Goal: Book appointment/travel/reservation

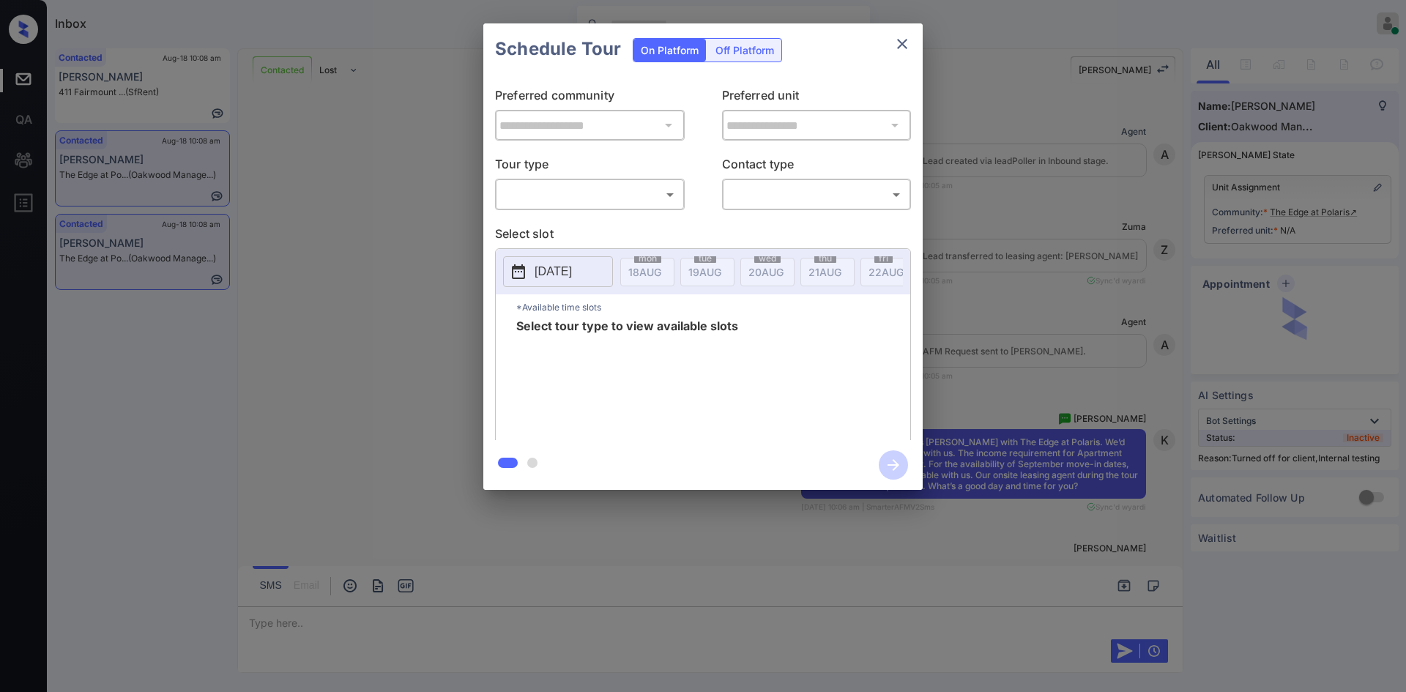
scroll to position [1391, 0]
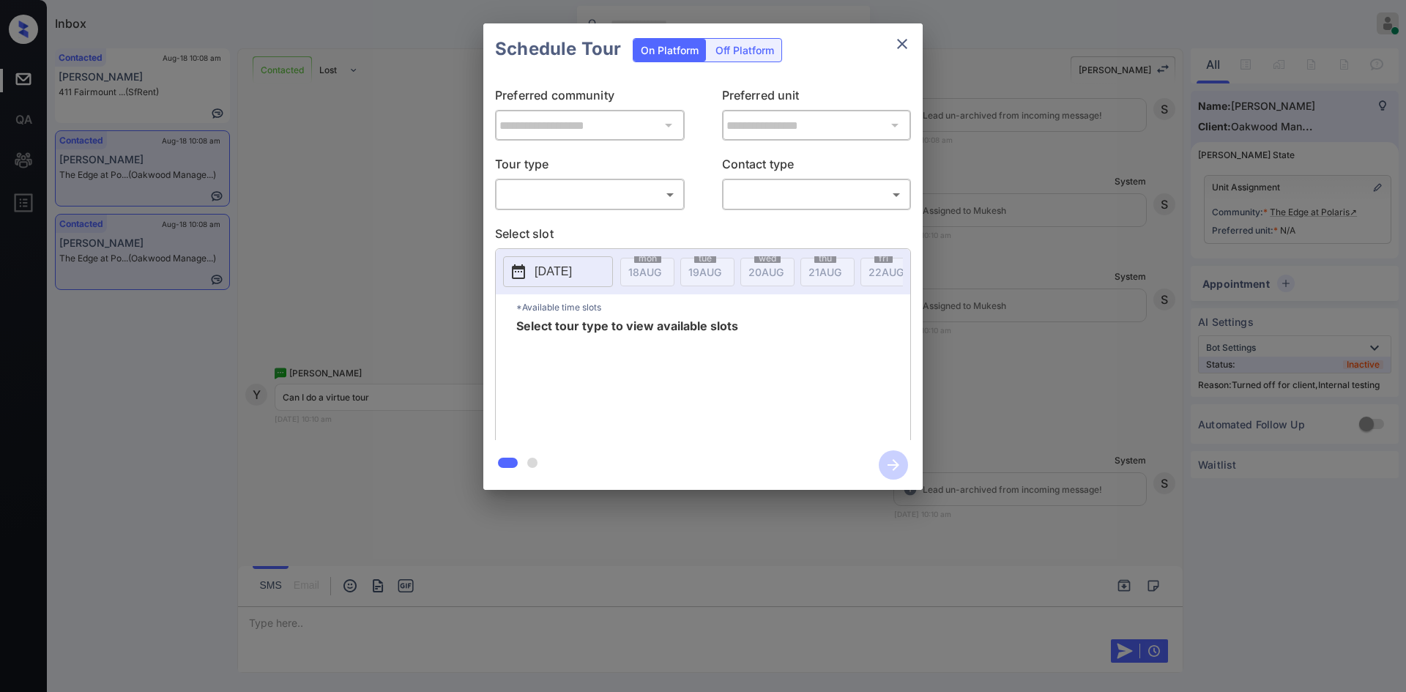
click at [660, 201] on body "Inbox Mukesh Online Set yourself offline Set yourself on break Profile Switch t…" at bounding box center [703, 346] width 1406 height 692
click at [418, 223] on div at bounding box center [703, 346] width 1406 height 692
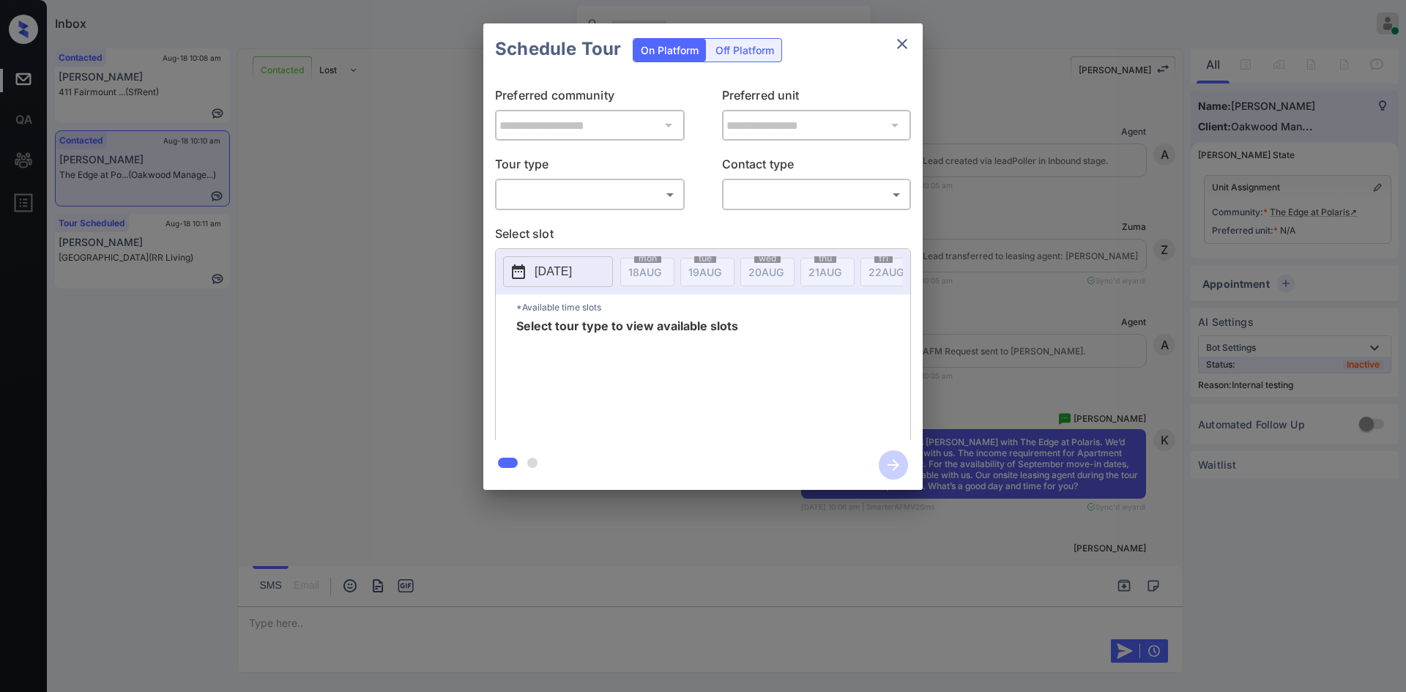
scroll to position [1391, 0]
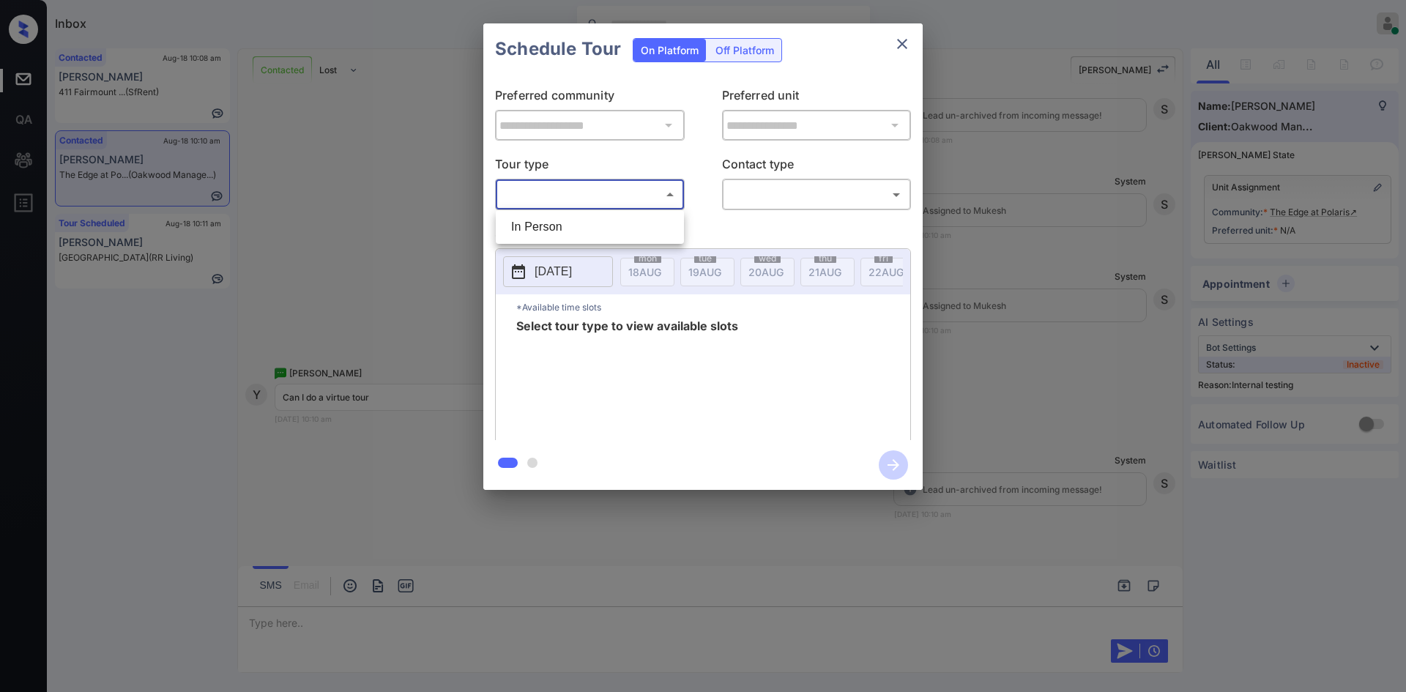
click at [617, 185] on body "Inbox Mukesh Online Set yourself offline Set yourself on break Profile Switch t…" at bounding box center [703, 346] width 1406 height 692
click at [397, 134] on div at bounding box center [703, 346] width 1406 height 692
click at [319, 169] on div "**********" at bounding box center [703, 256] width 1406 height 513
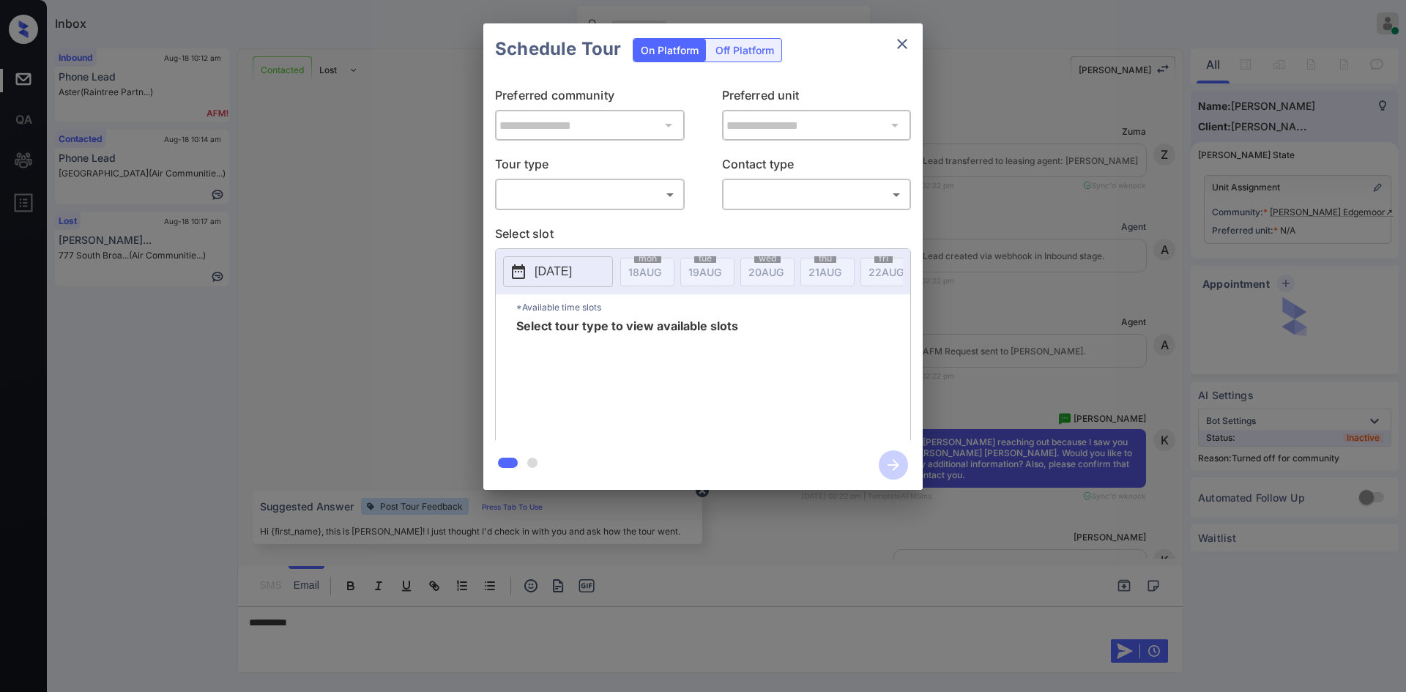
scroll to position [1403, 0]
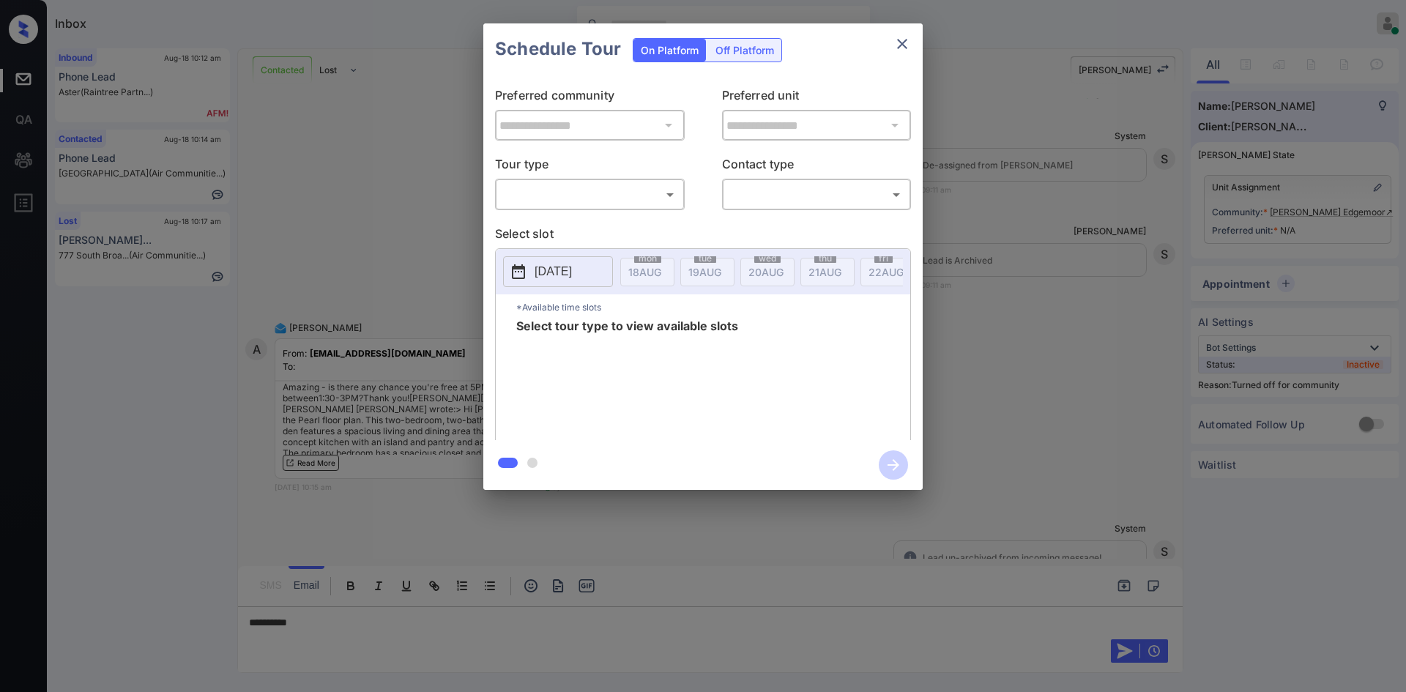
click at [661, 203] on body "Inbox Mukesh Online Set yourself offline Set yourself on break Profile Switch t…" at bounding box center [703, 346] width 1406 height 692
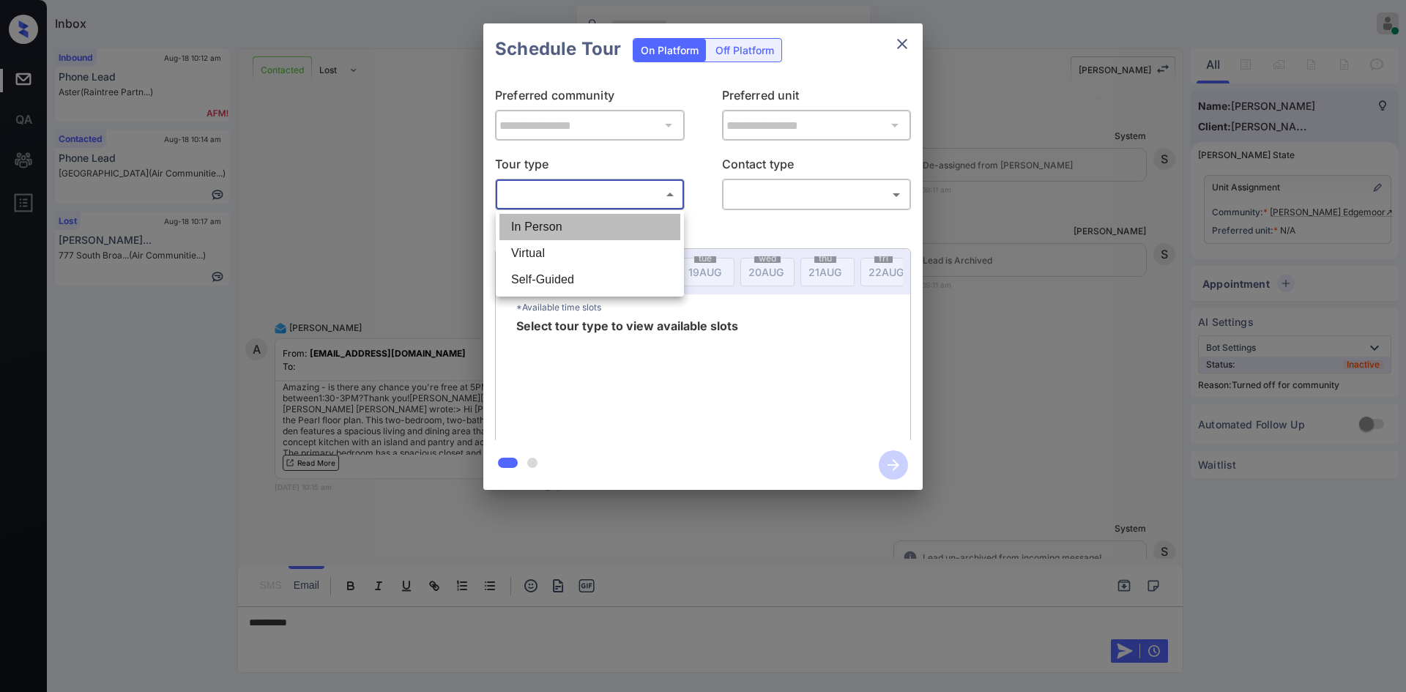
click at [581, 220] on li "In Person" at bounding box center [590, 227] width 181 height 26
type input "********"
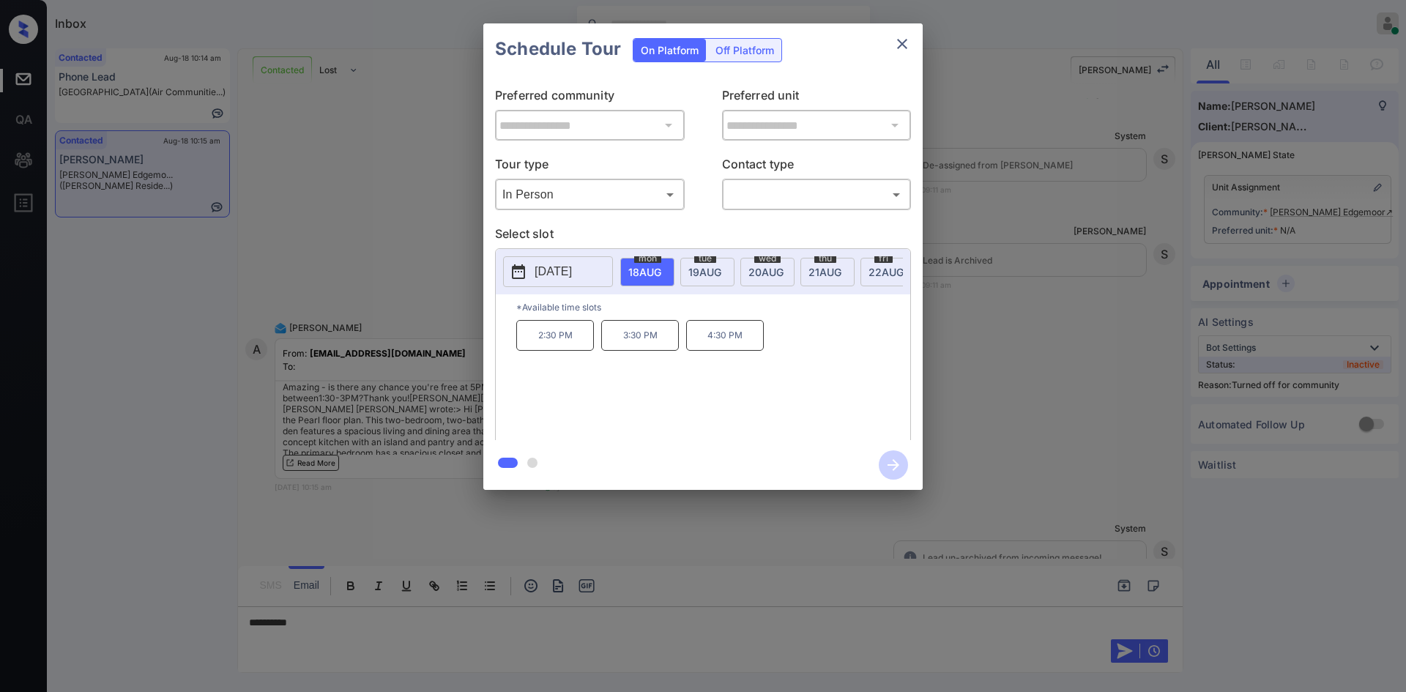
click at [661, 277] on span "[DATE]" at bounding box center [644, 272] width 33 height 12
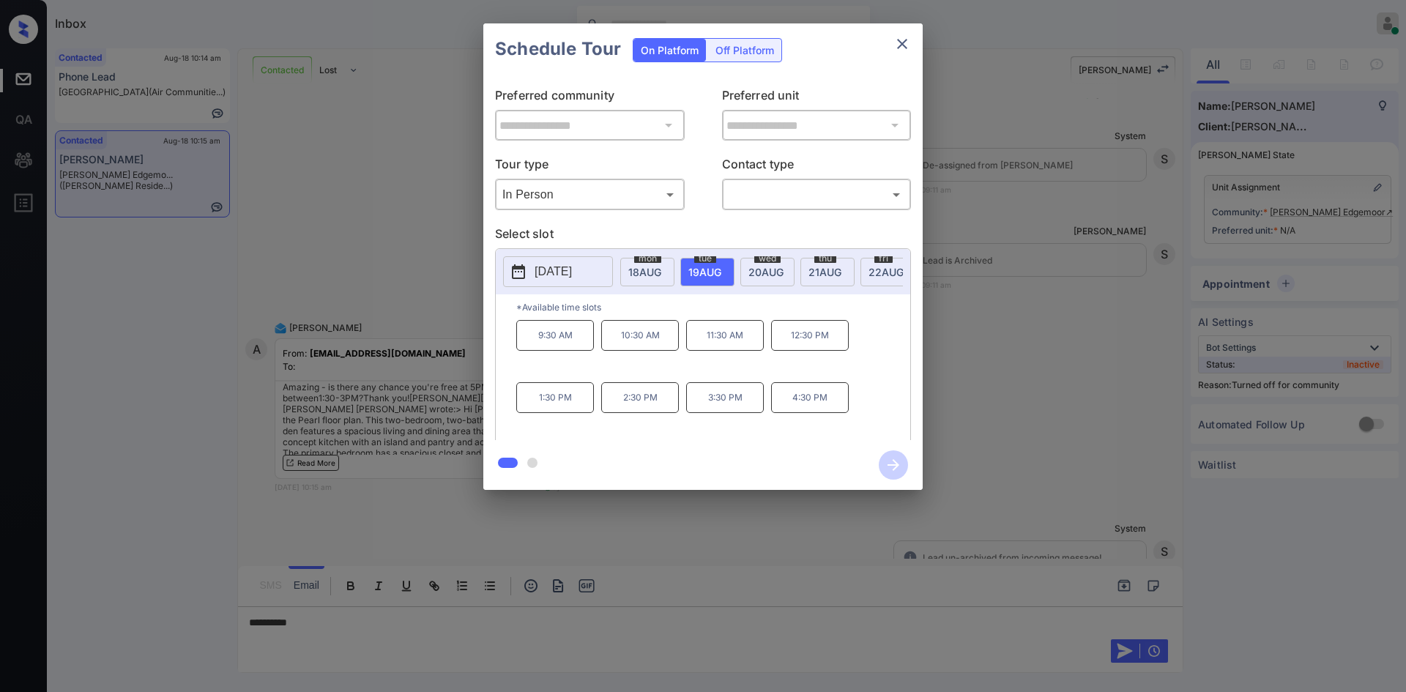
drag, startPoint x: 900, startPoint y: 44, endPoint x: 311, endPoint y: 648, distance: 843.3
click at [311, 648] on div at bounding box center [703, 346] width 1406 height 692
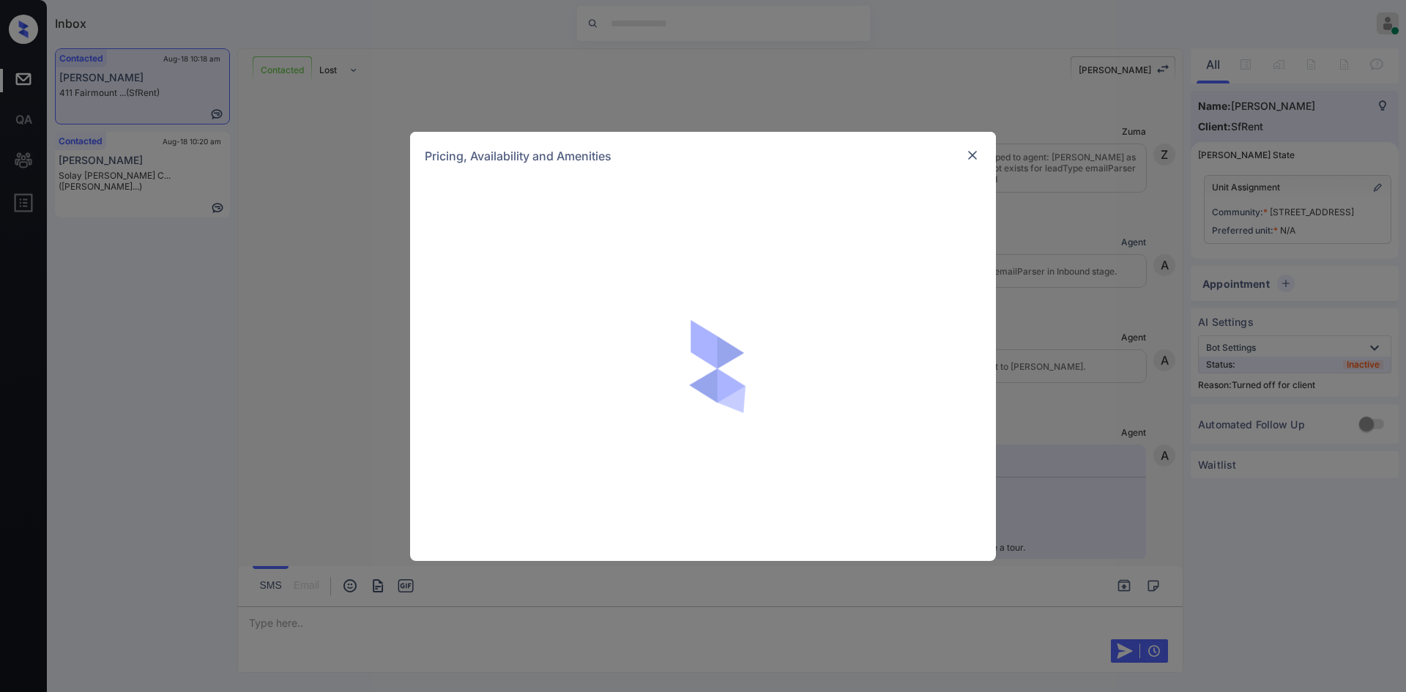
scroll to position [8645, 0]
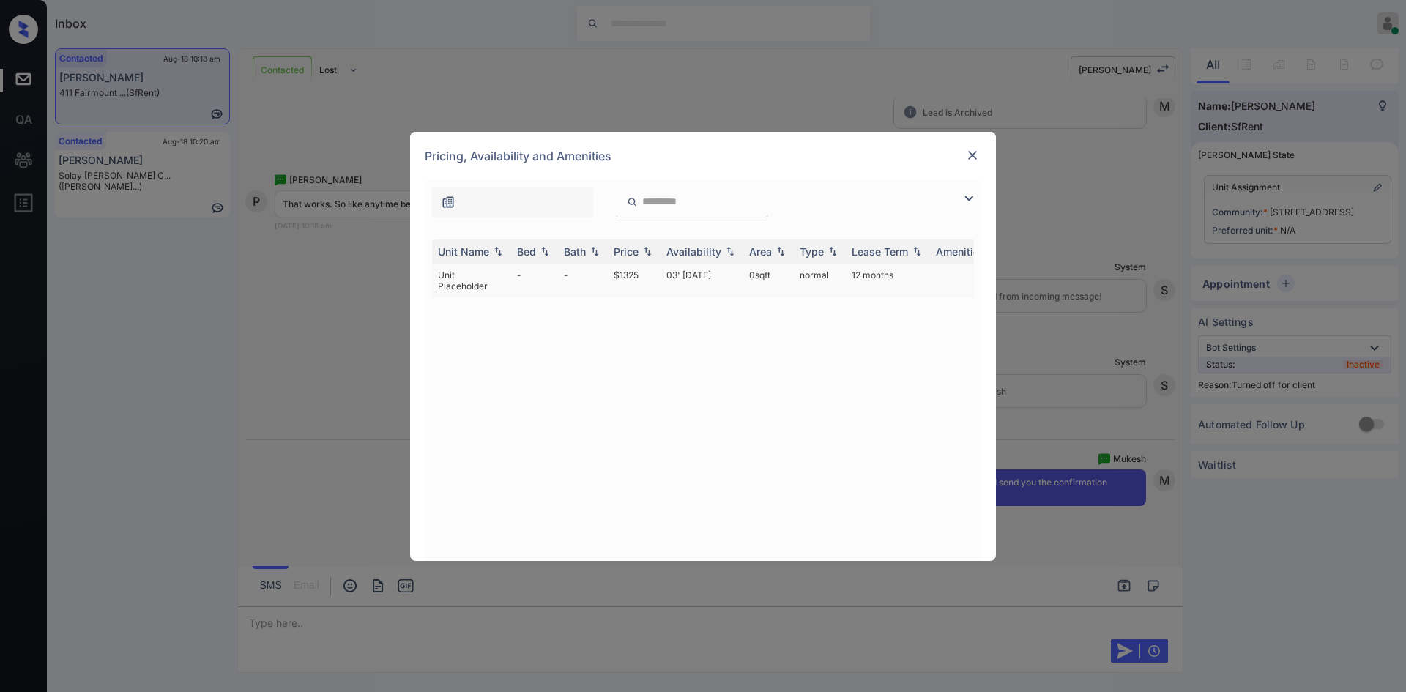
click at [625, 274] on td "$1325" at bounding box center [634, 281] width 53 height 34
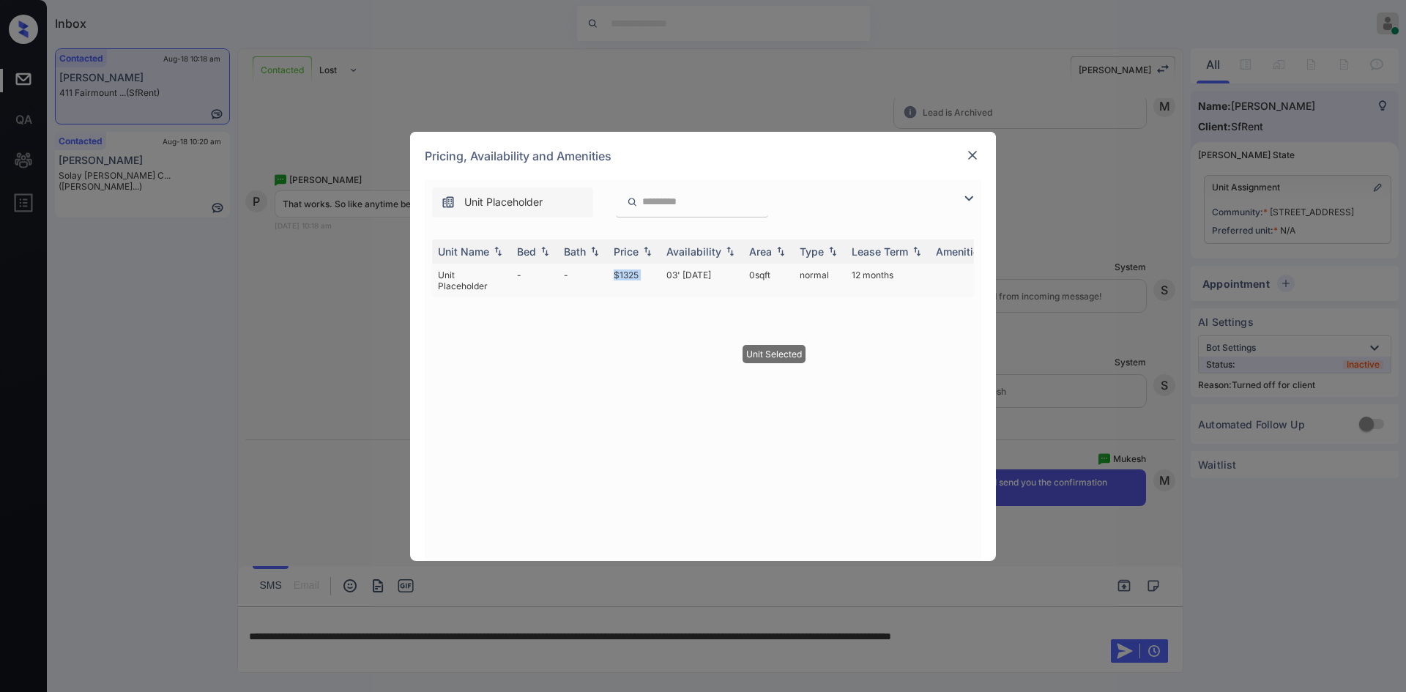
click at [625, 274] on td "$1325" at bounding box center [634, 281] width 53 height 34
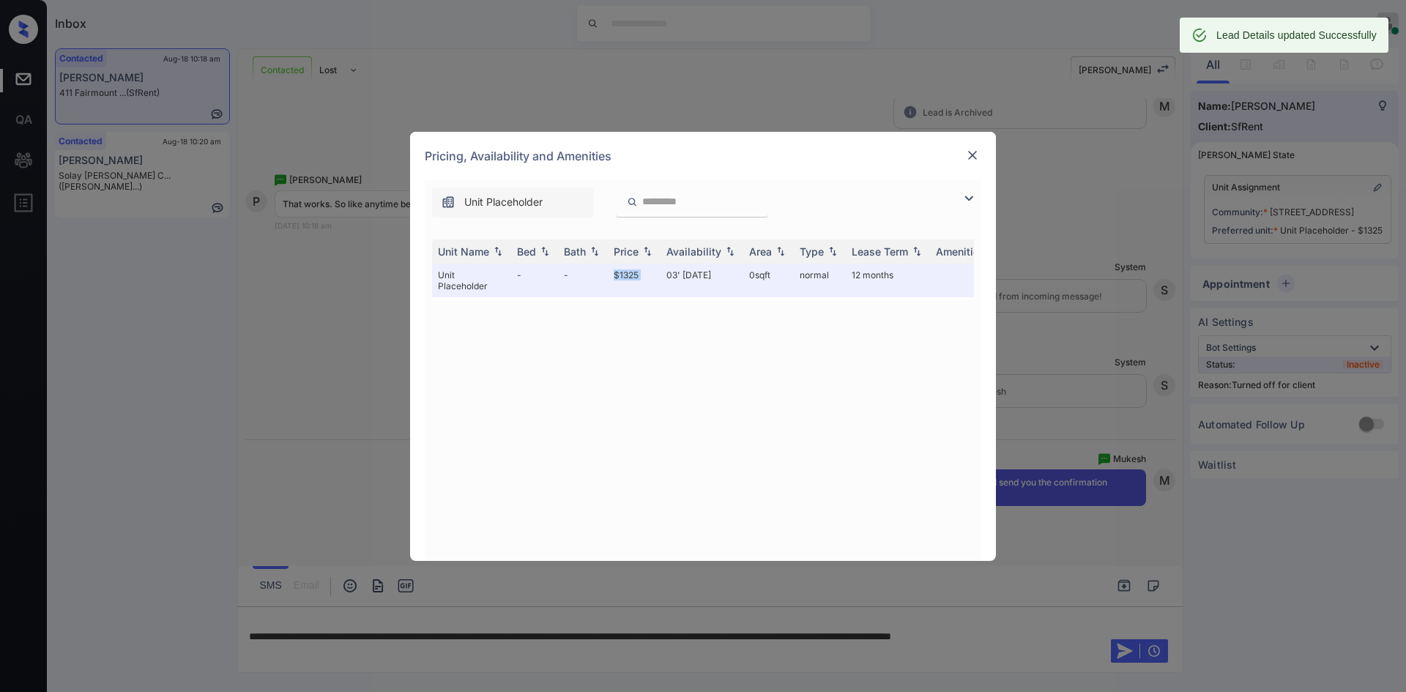
click at [974, 157] on img at bounding box center [972, 155] width 15 height 15
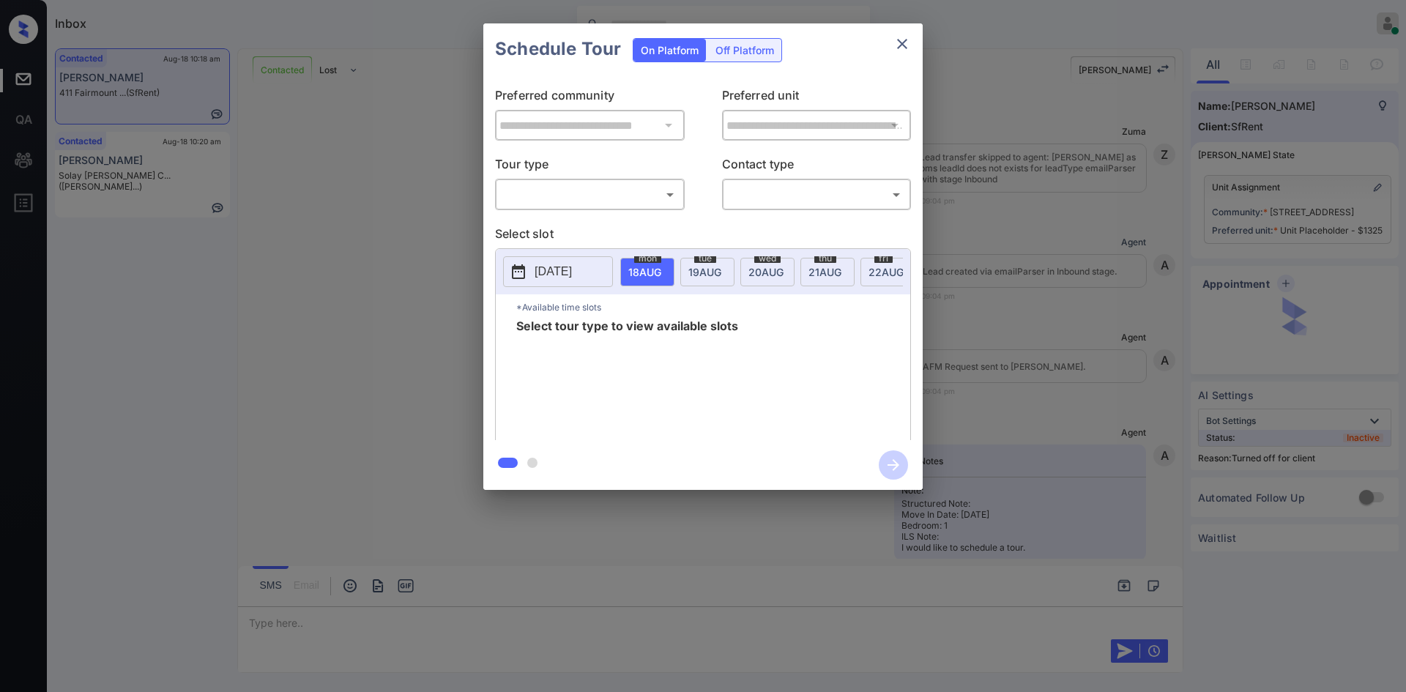
scroll to position [8745, 0]
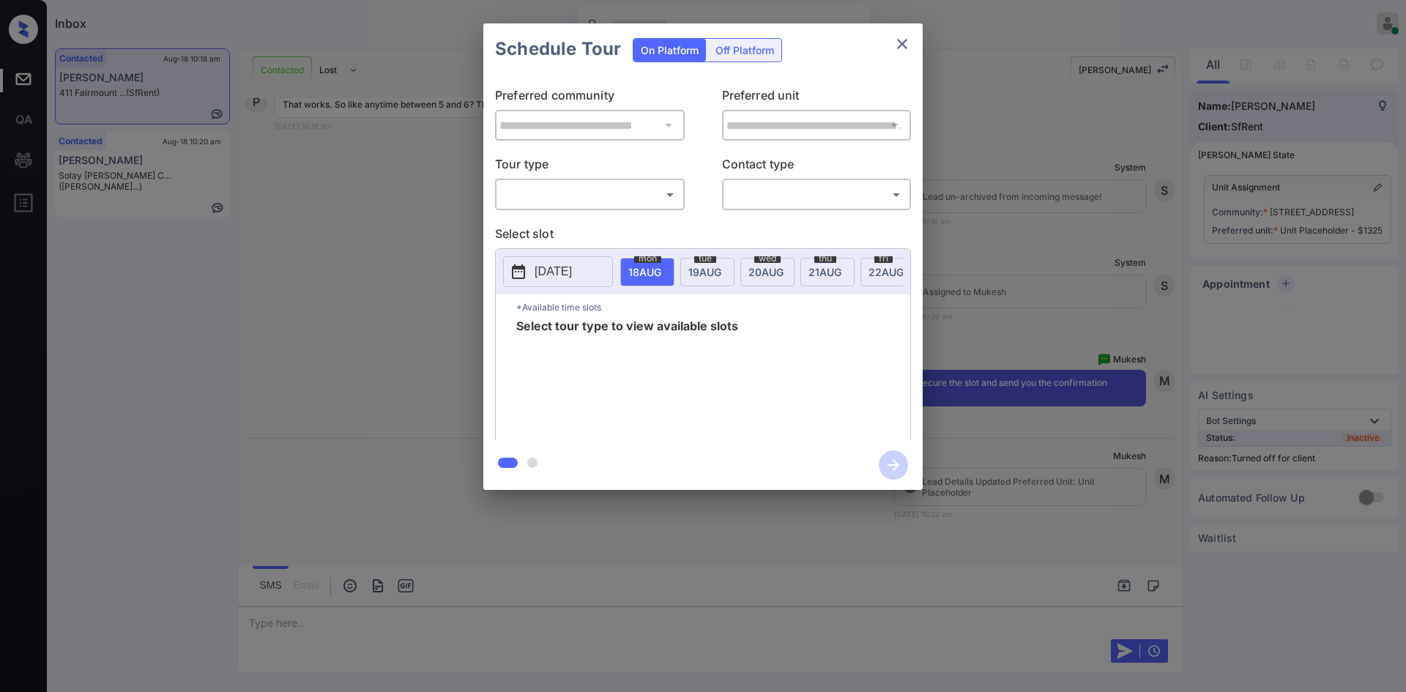
click at [749, 58] on div "Off Platform" at bounding box center [744, 50] width 73 height 23
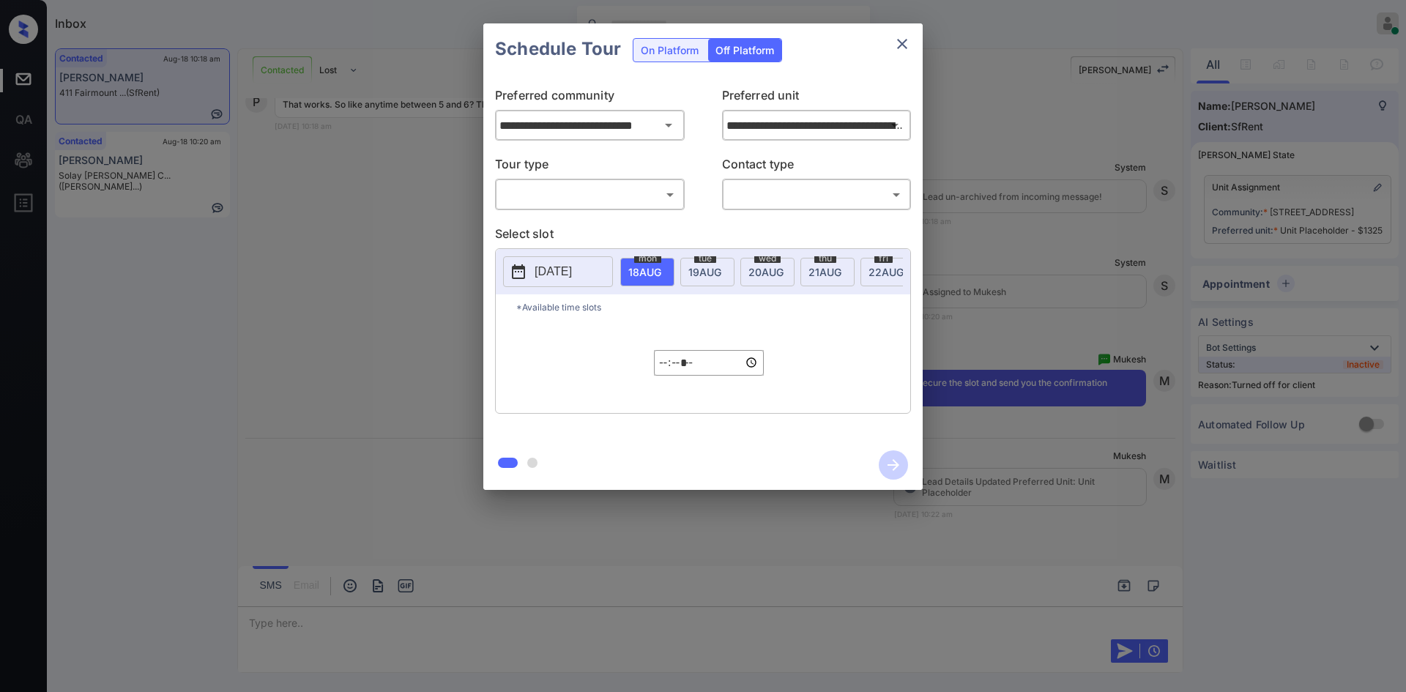
click at [596, 197] on body "Inbox Mukesh Online Set yourself offline Set yourself on break Profile Switch t…" at bounding box center [703, 346] width 1406 height 692
click at [561, 229] on li "In Person" at bounding box center [590, 227] width 181 height 26
type input "********"
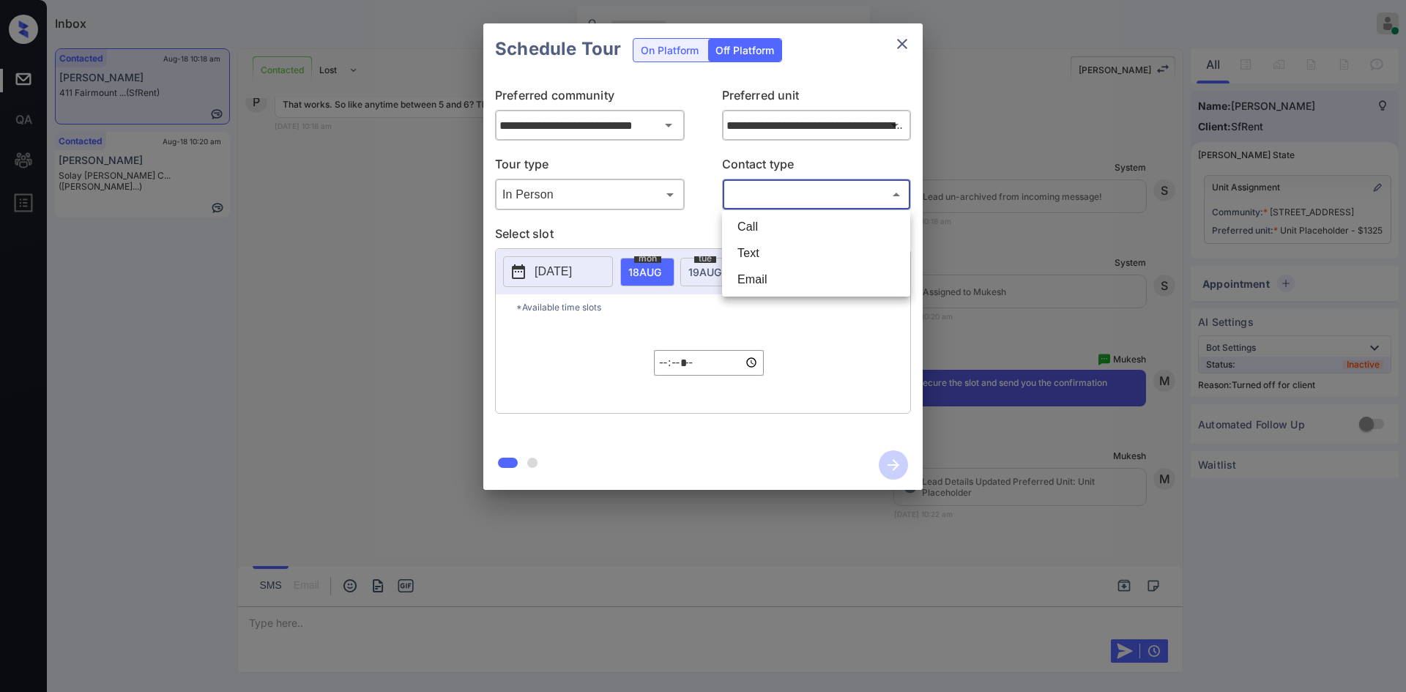
drag, startPoint x: 771, startPoint y: 200, endPoint x: 747, endPoint y: 246, distance: 52.1
click at [747, 246] on body "Inbox Mukesh Online Set yourself offline Set yourself on break Profile Switch t…" at bounding box center [703, 346] width 1406 height 692
click at [747, 246] on li "Text" at bounding box center [816, 253] width 181 height 26
type input "****"
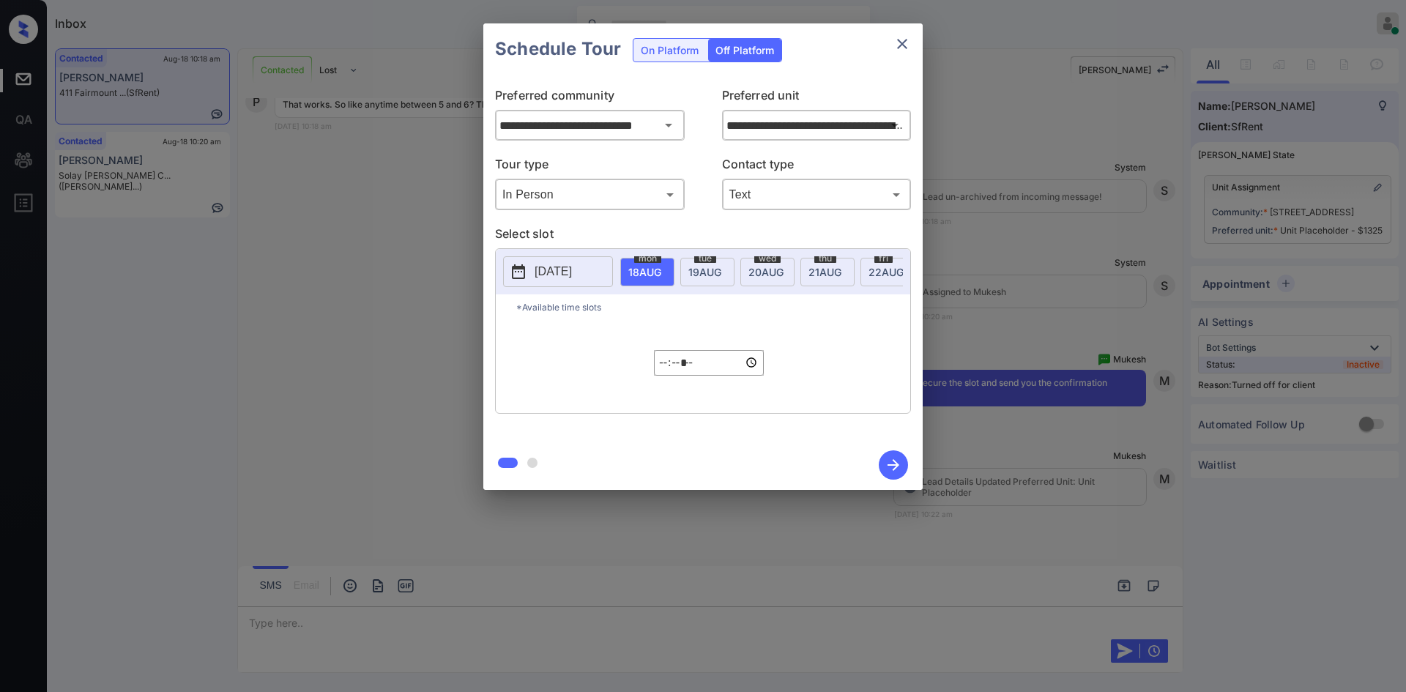
click at [661, 272] on span "[DATE]" at bounding box center [644, 272] width 33 height 12
click at [661, 375] on input "*****" at bounding box center [709, 363] width 110 height 26
type input "*****"
click at [898, 472] on icon "button" at bounding box center [893, 464] width 29 height 29
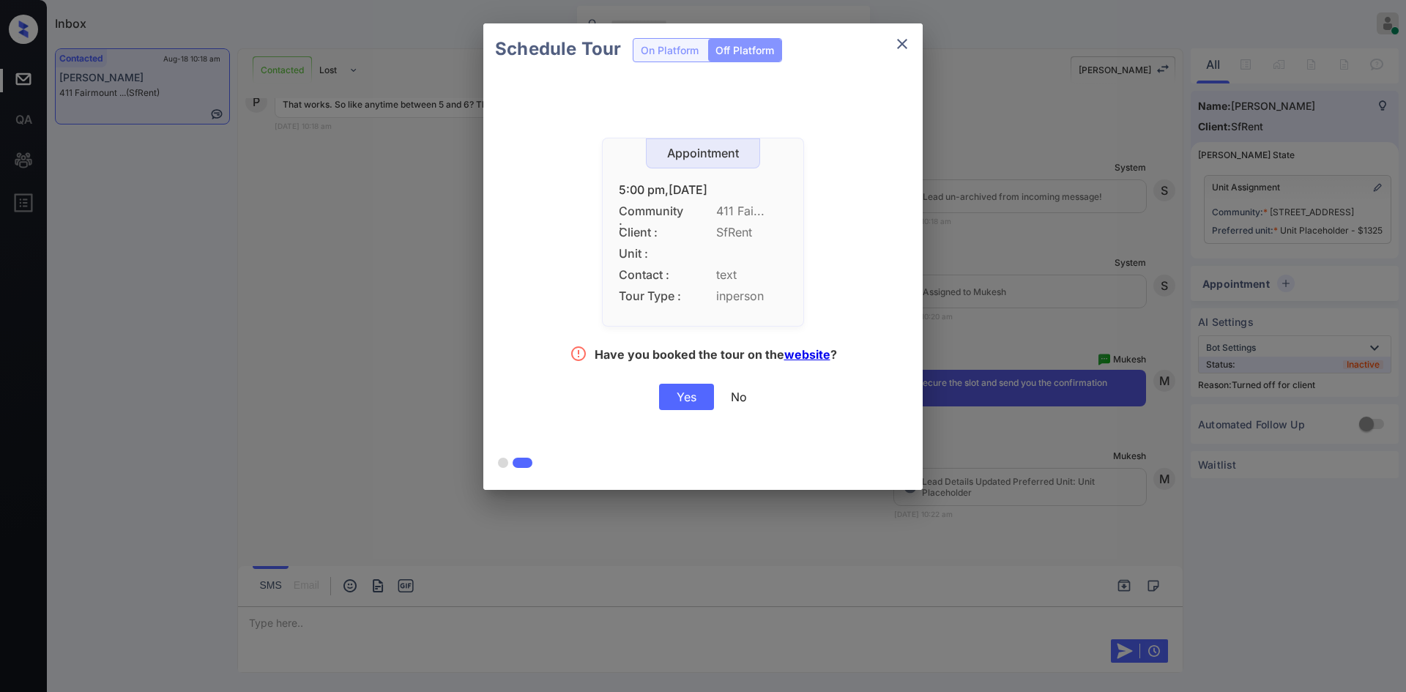
click at [687, 401] on div "Yes" at bounding box center [686, 397] width 55 height 26
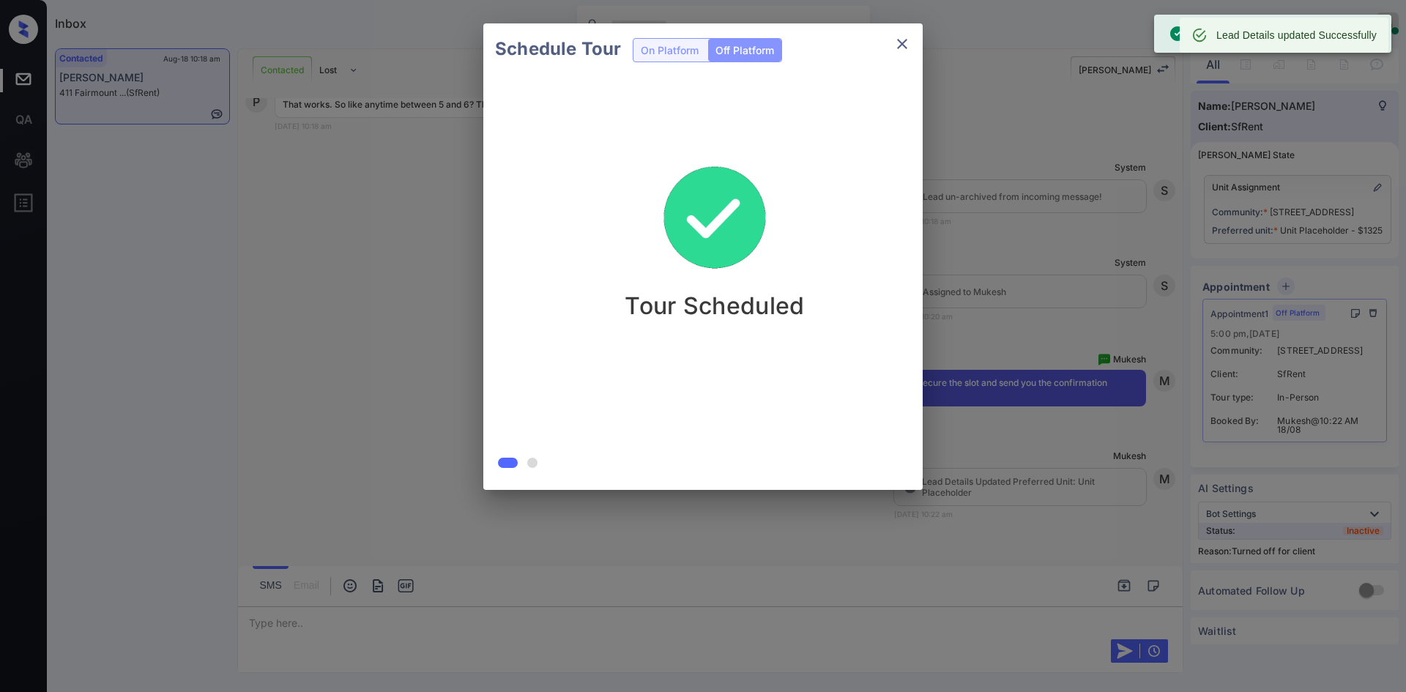
click at [306, 259] on div "Schedule Tour On Platform Off Platform Tour Scheduled" at bounding box center [703, 256] width 1406 height 513
